Goal: Task Accomplishment & Management: Use online tool/utility

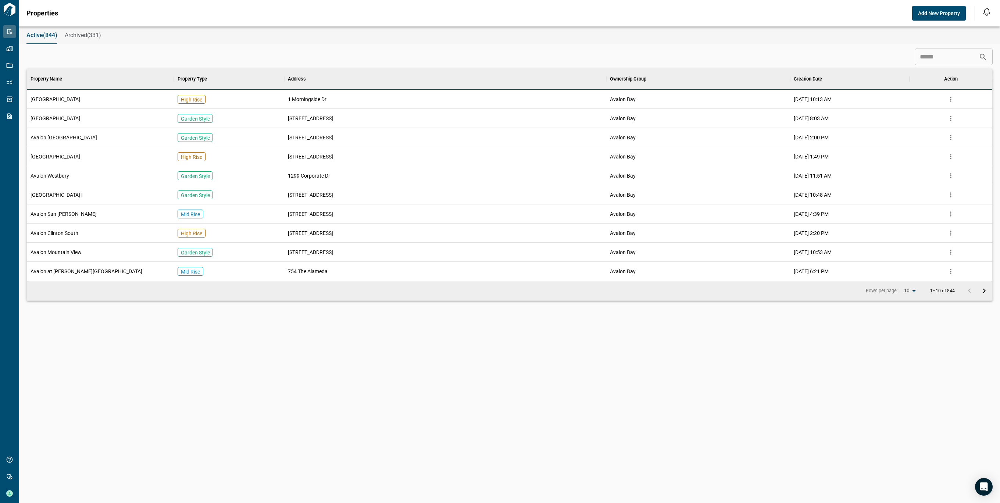
scroll to position [204, 962]
click at [31, 36] on span "Active(844)" at bounding box center [41, 35] width 31 height 7
click at [918, 63] on input at bounding box center [946, 57] width 64 height 15
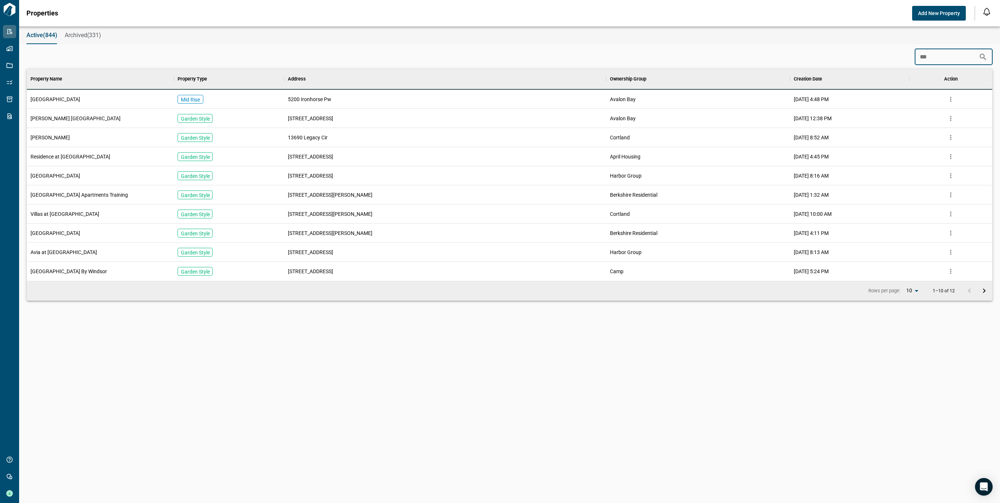
scroll to position [7, 3]
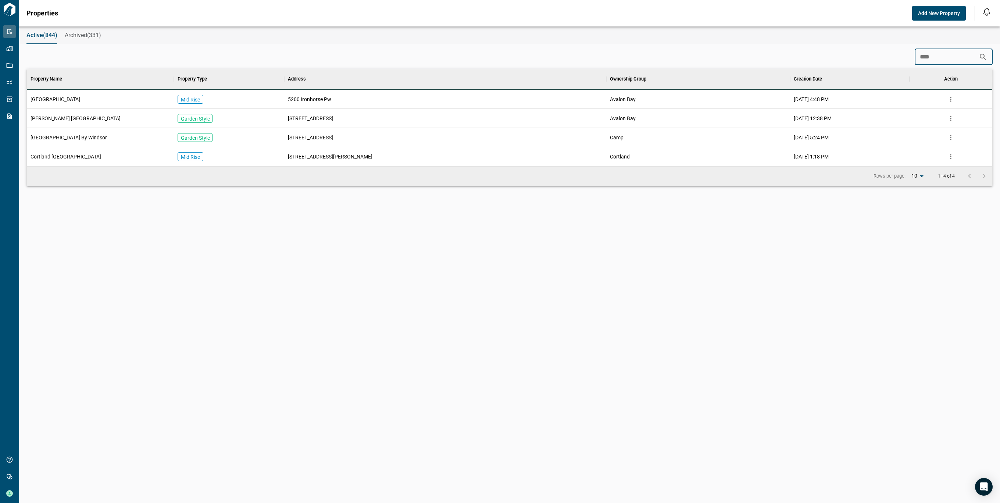
type input "****"
click at [115, 98] on div "[GEOGRAPHIC_DATA]" at bounding box center [100, 99] width 147 height 19
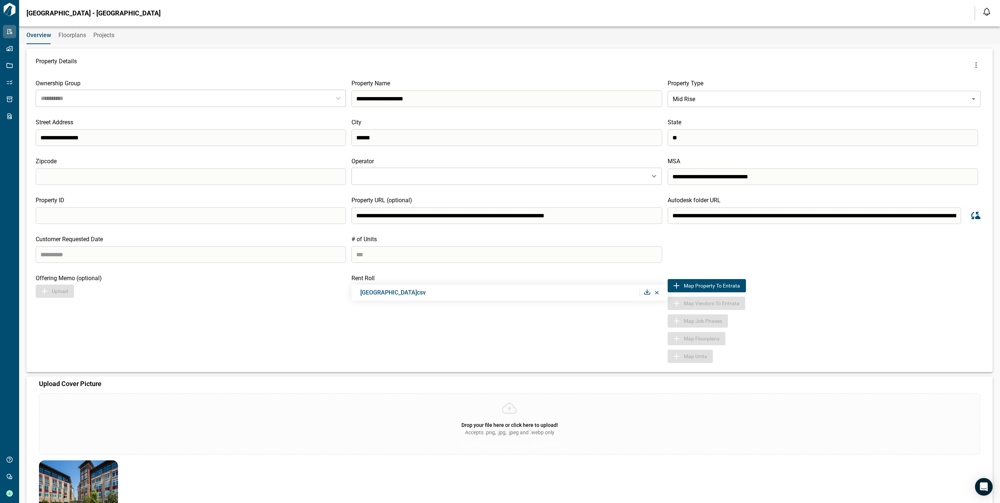
click at [972, 217] on icon "Sync data from Autodesk" at bounding box center [974, 215] width 11 height 11
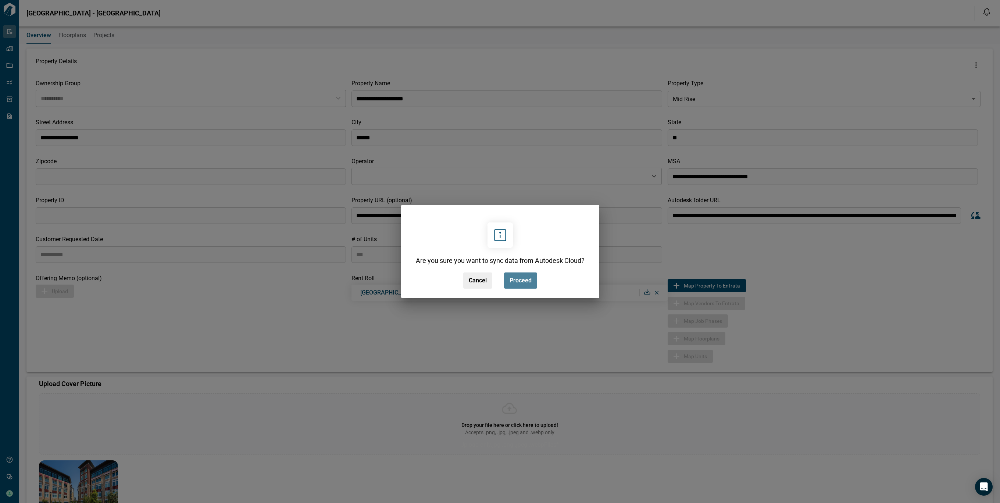
click at [520, 277] on span "Proceed" at bounding box center [520, 280] width 22 height 7
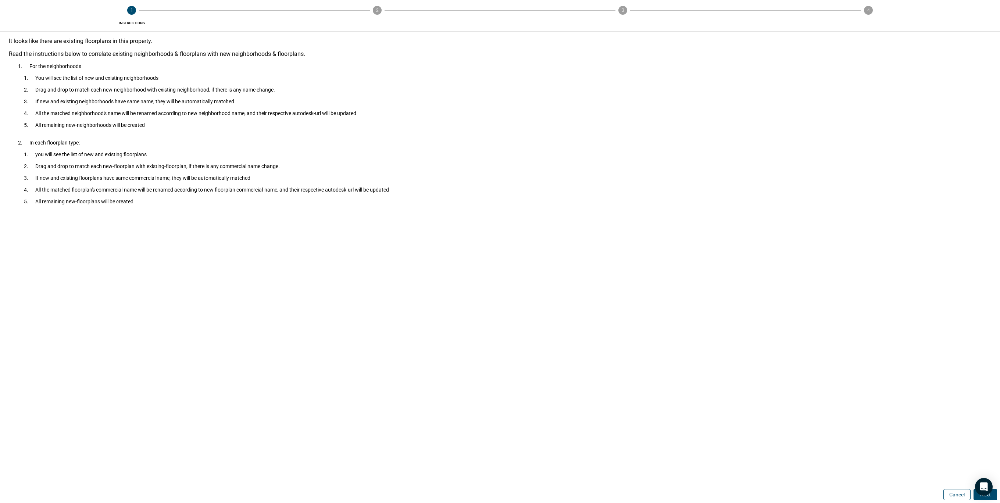
click at [953, 494] on button "Cancel" at bounding box center [956, 494] width 27 height 11
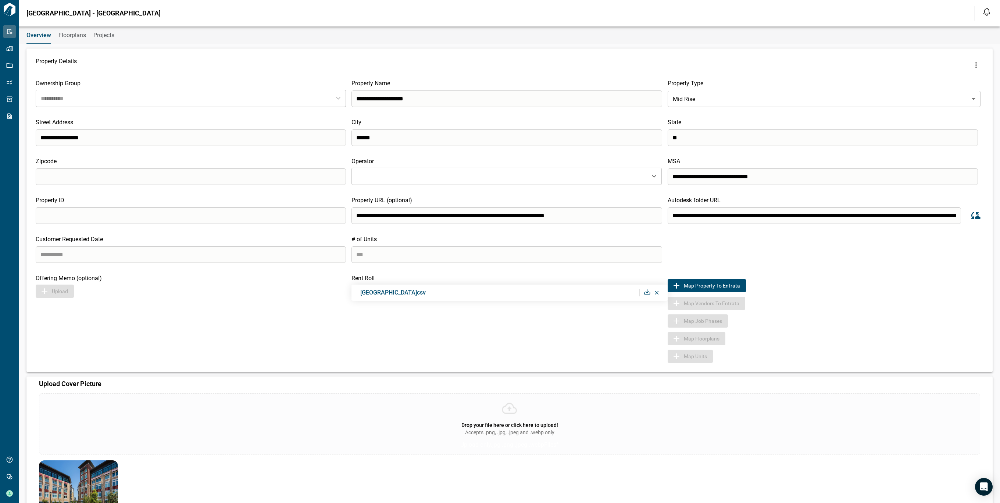
click at [971, 218] on icon "Sync data from Autodesk" at bounding box center [975, 215] width 9 height 7
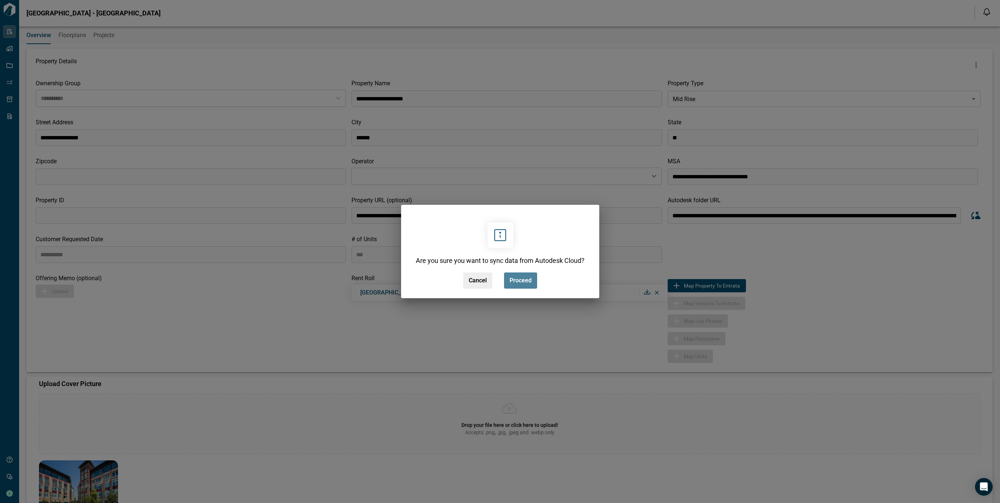
click at [527, 278] on span "Proceed" at bounding box center [520, 280] width 22 height 7
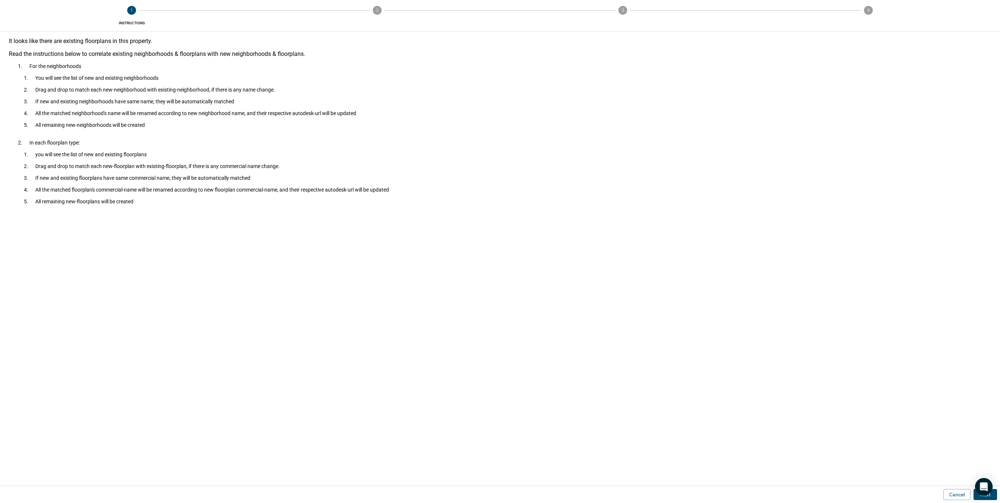
click at [990, 497] on button "Next" at bounding box center [985, 494] width 24 height 11
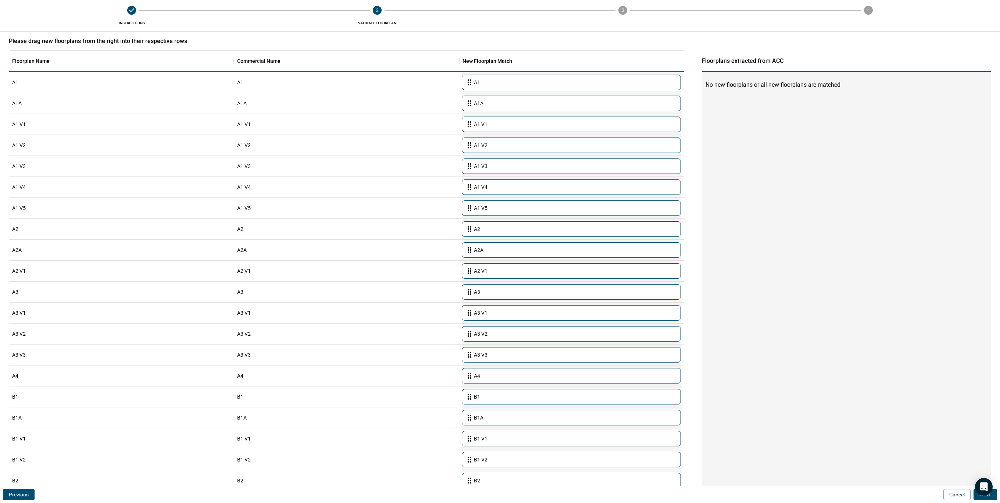
click at [990, 497] on button "Next" at bounding box center [985, 494] width 24 height 11
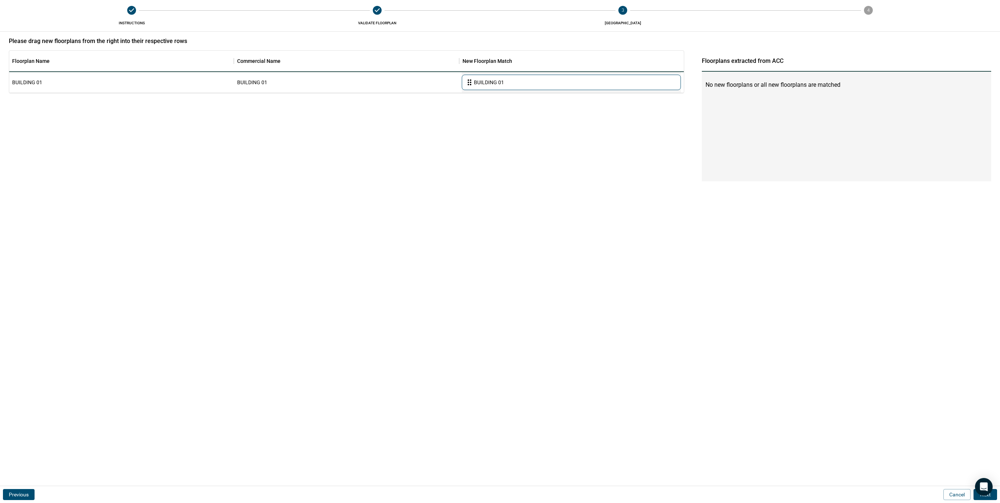
click at [990, 497] on button "Next" at bounding box center [985, 494] width 24 height 11
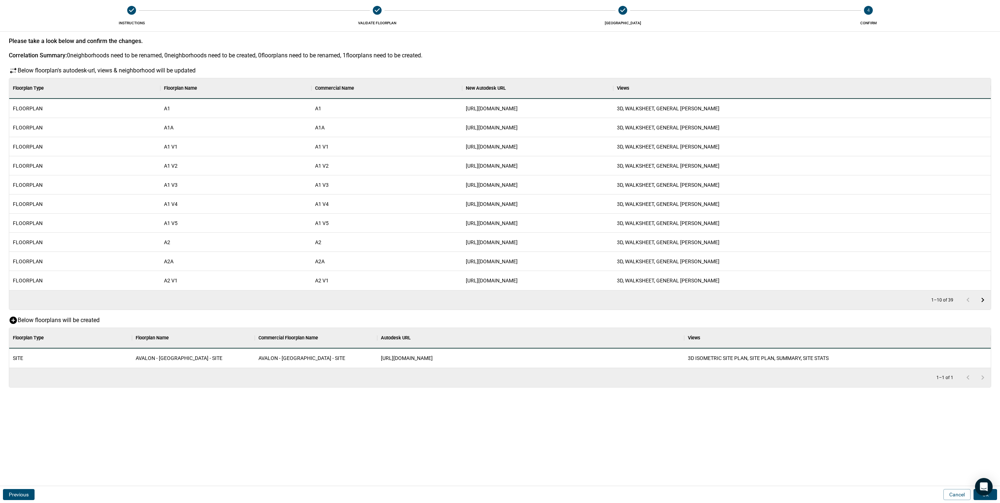
scroll to position [32, 978]
click at [990, 497] on button "Ok" at bounding box center [985, 494] width 24 height 11
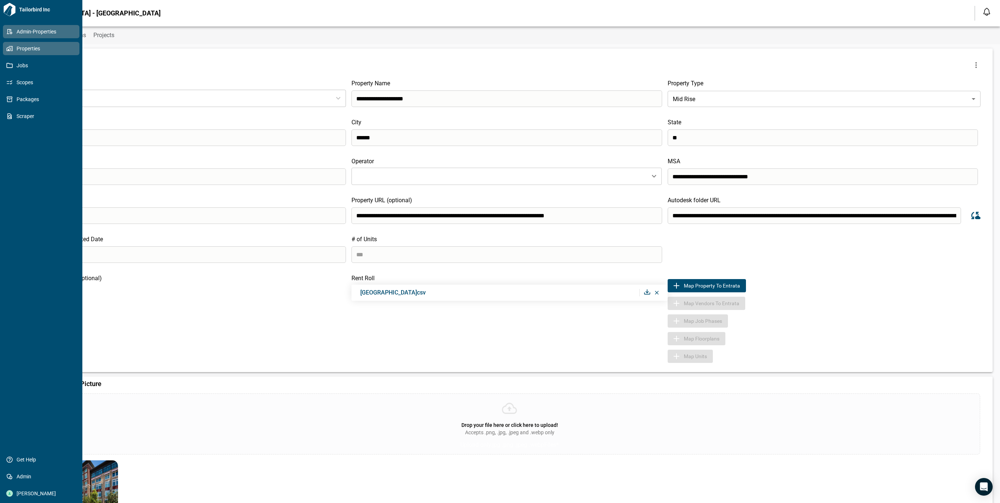
click at [14, 47] on span "Properties" at bounding box center [43, 48] width 60 height 7
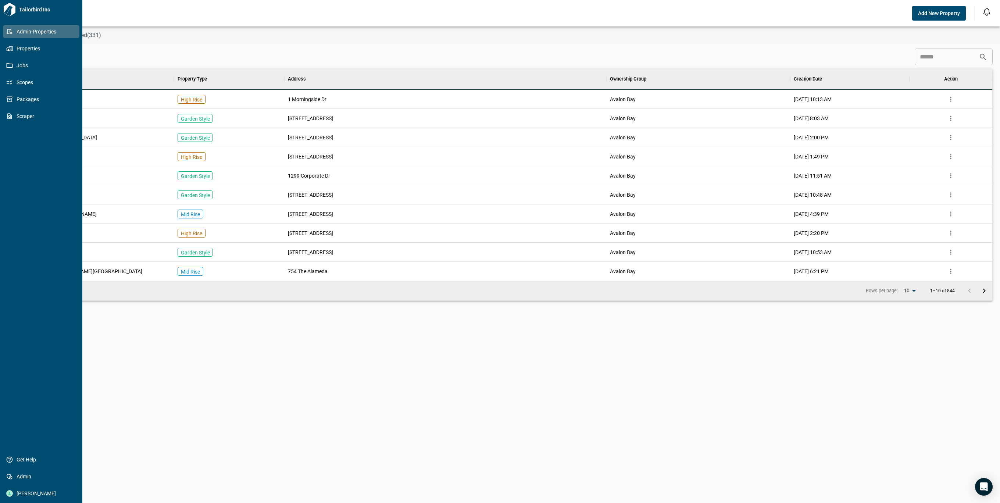
scroll to position [204, 962]
click at [8, 49] on icon at bounding box center [9, 48] width 7 height 7
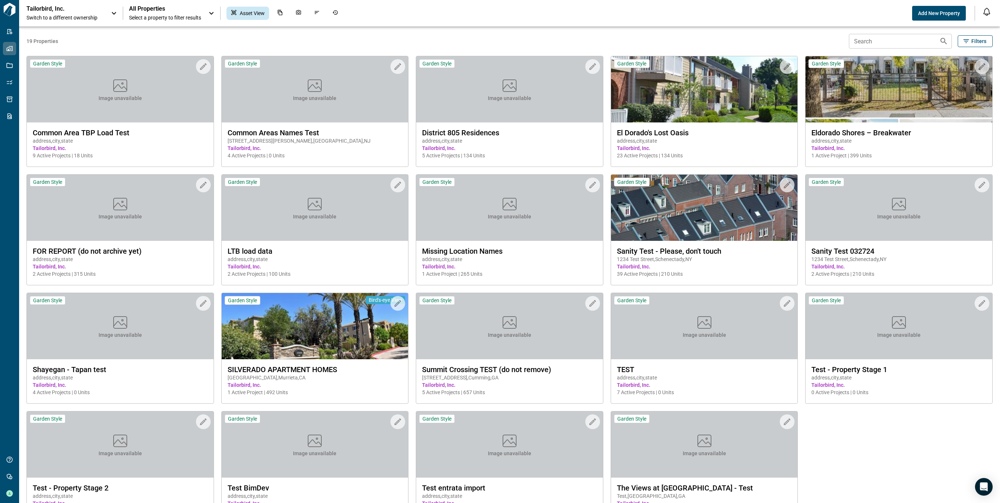
click at [69, 10] on p "Tailorbird, Inc." at bounding box center [59, 8] width 66 height 7
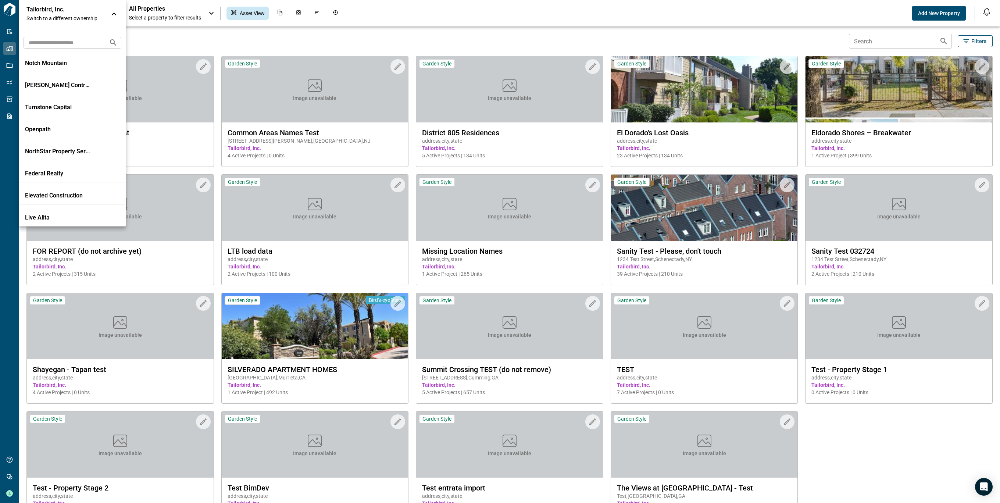
click at [65, 40] on input "text" at bounding box center [63, 43] width 79 height 14
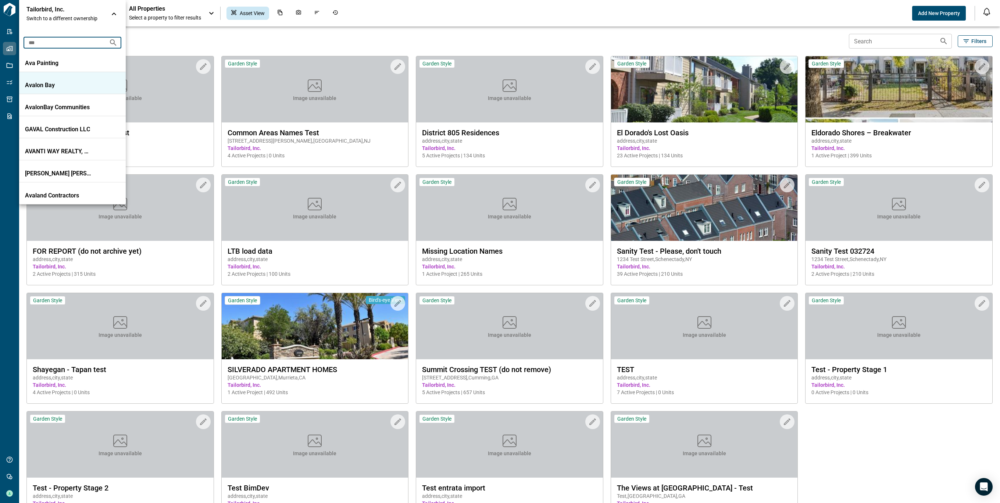
type input "***"
click at [64, 82] on p "Avalon Bay" at bounding box center [58, 85] width 66 height 7
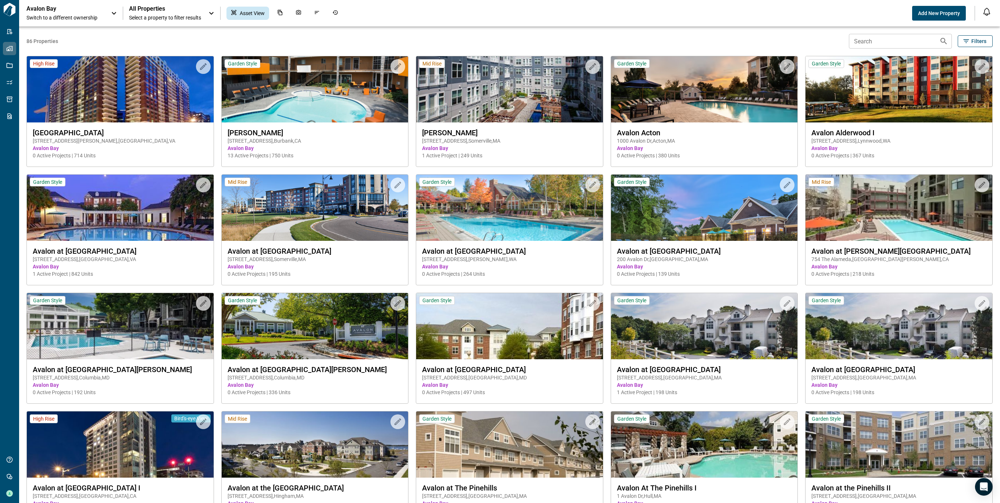
click at [897, 49] on div "Upload to Magic Folder Garden Style Avalon Alderwood I [STREET_ADDRESS] 0 Activ…" at bounding box center [894, 108] width 195 height 118
click at [891, 42] on input "Search" at bounding box center [891, 41] width 85 height 15
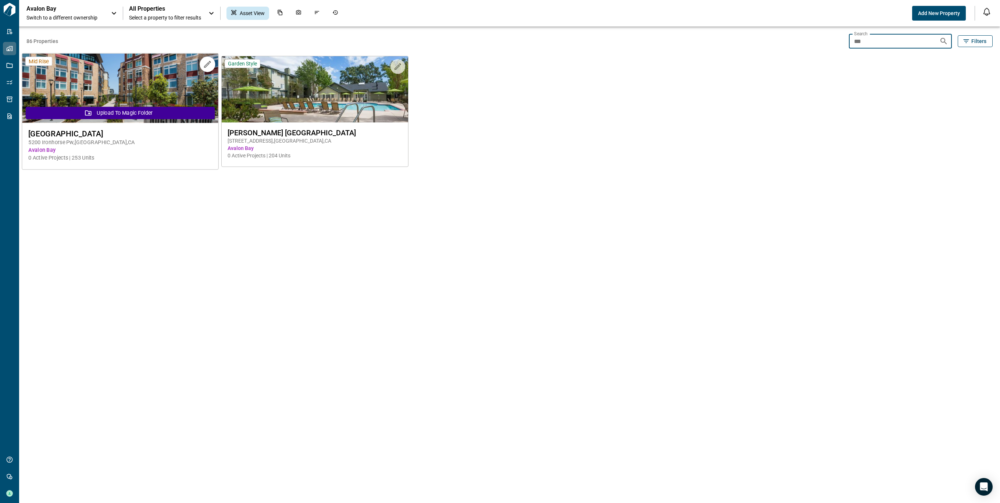
type input "***"
click at [131, 98] on img at bounding box center [120, 88] width 196 height 69
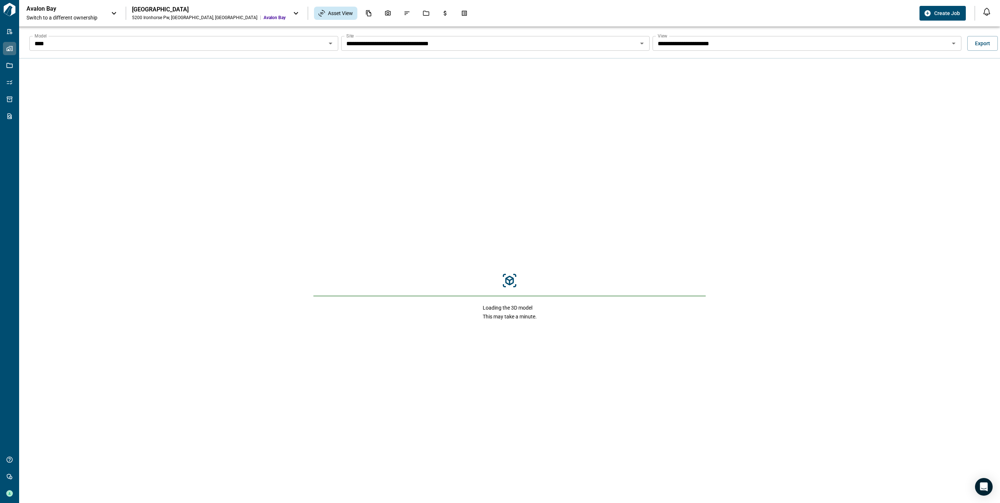
click at [643, 42] on icon "Open" at bounding box center [641, 43] width 9 height 9
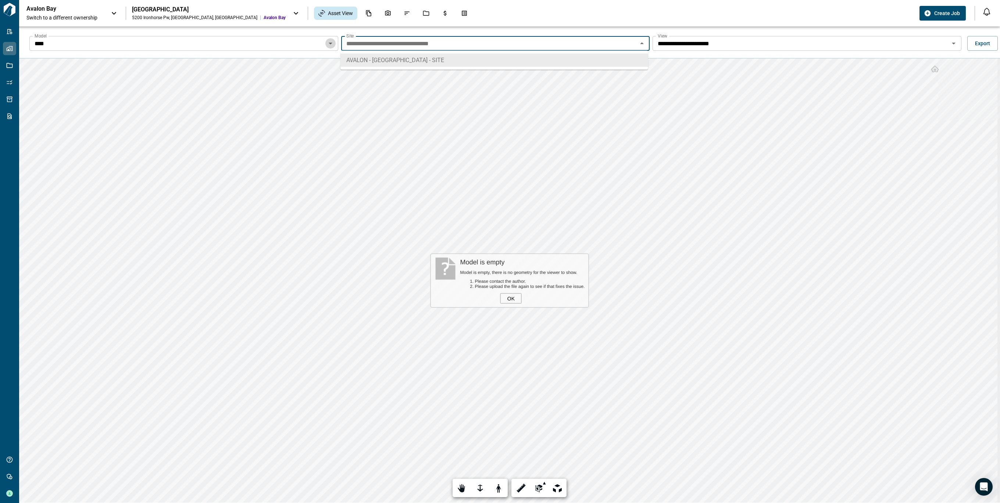
click at [327, 43] on icon "Open" at bounding box center [330, 43] width 9 height 9
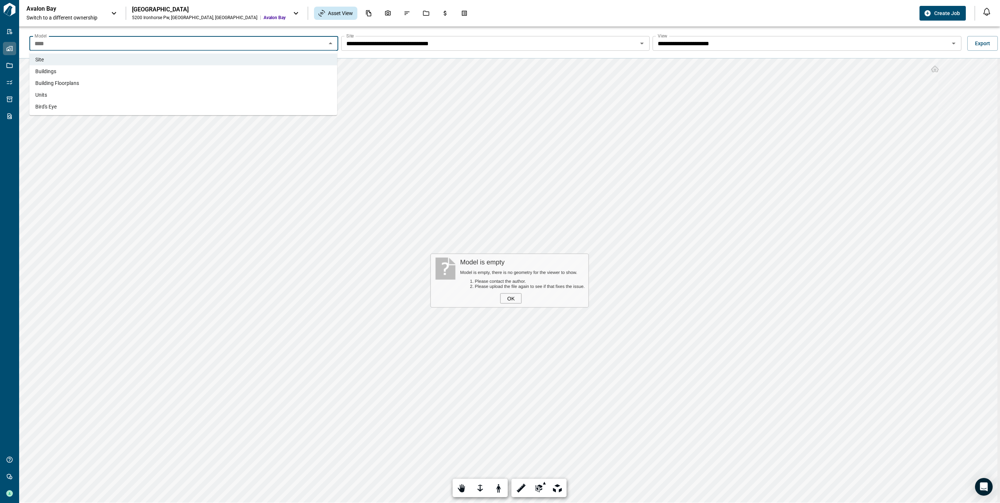
click at [97, 72] on li "Buildings" at bounding box center [183, 71] width 308 height 12
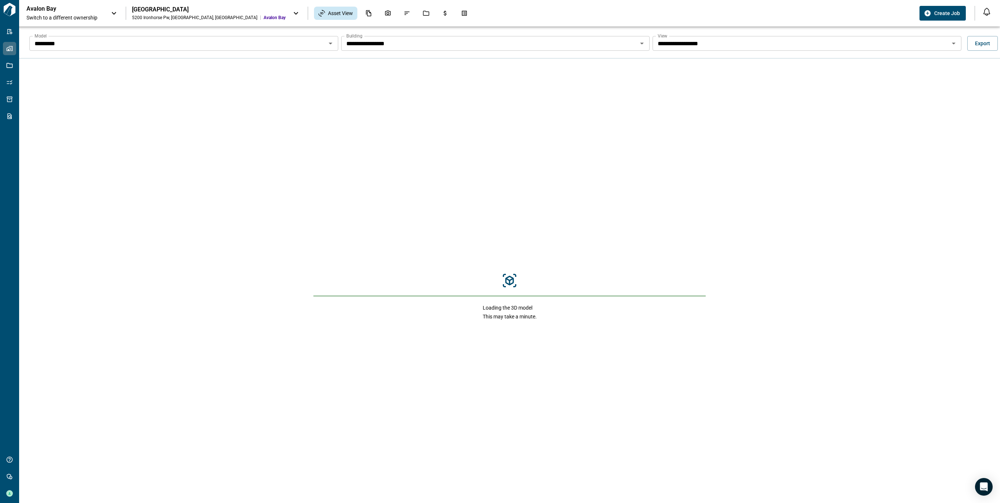
click at [641, 43] on icon "Open" at bounding box center [641, 43] width 9 height 9
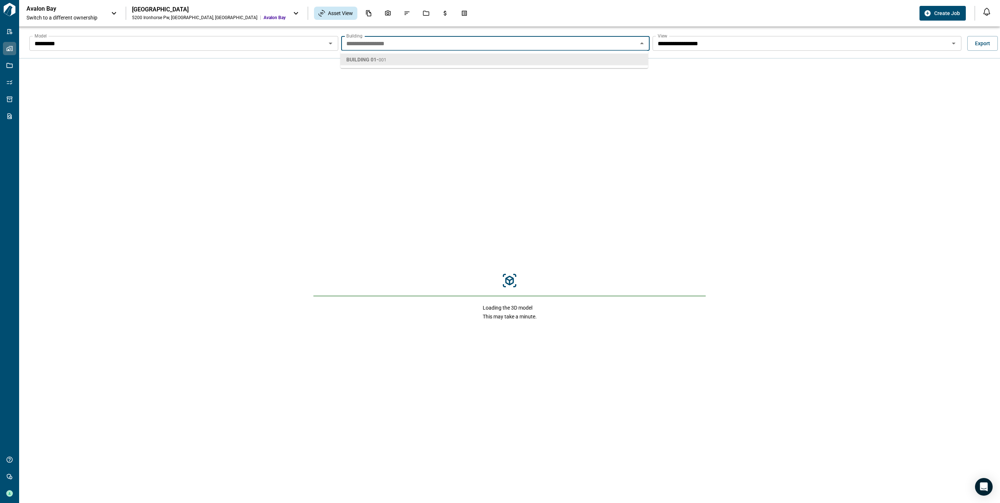
click at [803, 57] on div "**********" at bounding box center [509, 42] width 980 height 32
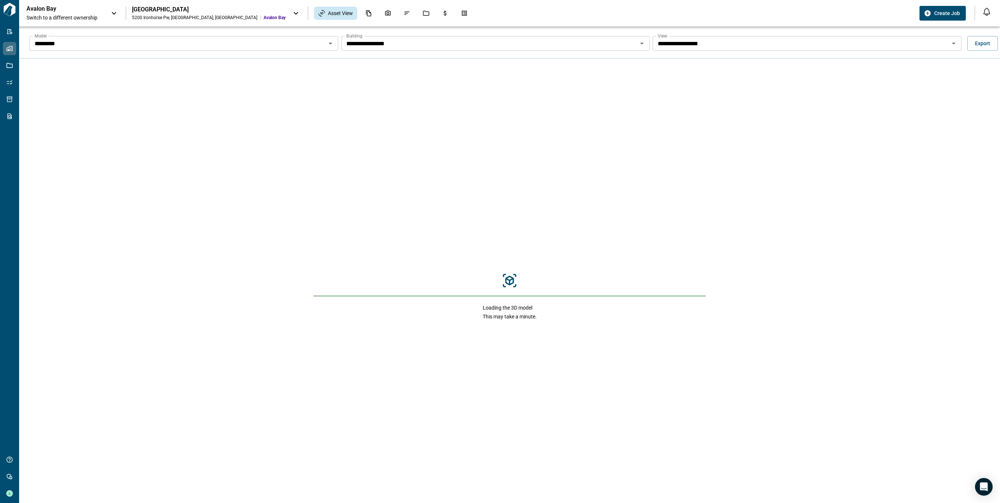
click at [793, 44] on input "**********" at bounding box center [800, 43] width 292 height 10
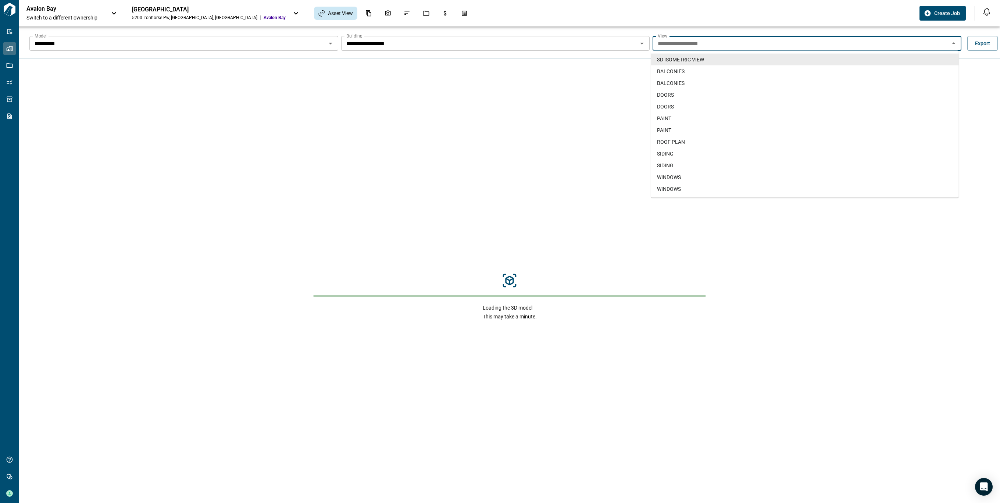
click at [297, 42] on input "*********" at bounding box center [178, 43] width 292 height 10
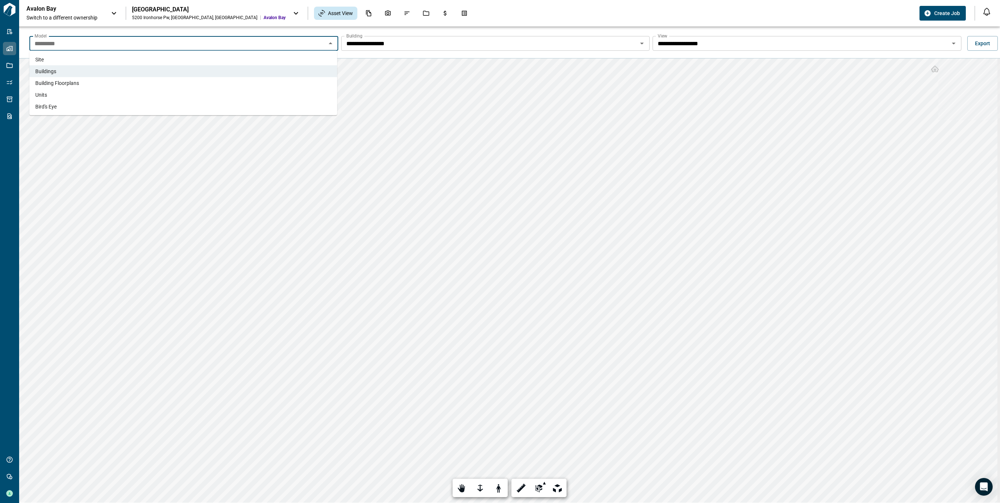
click at [66, 90] on li "Units" at bounding box center [183, 95] width 308 height 12
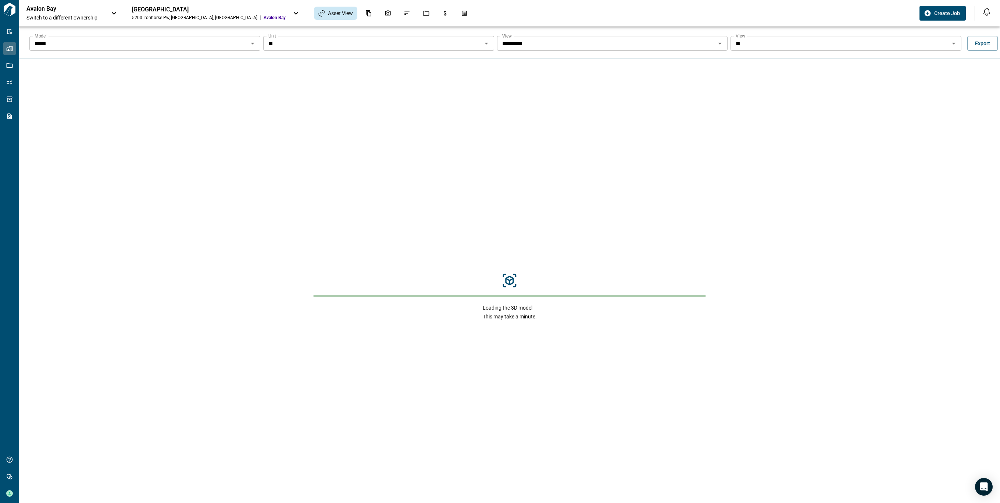
click at [485, 45] on icon "Open" at bounding box center [486, 43] width 9 height 9
